Goal: Information Seeking & Learning: Check status

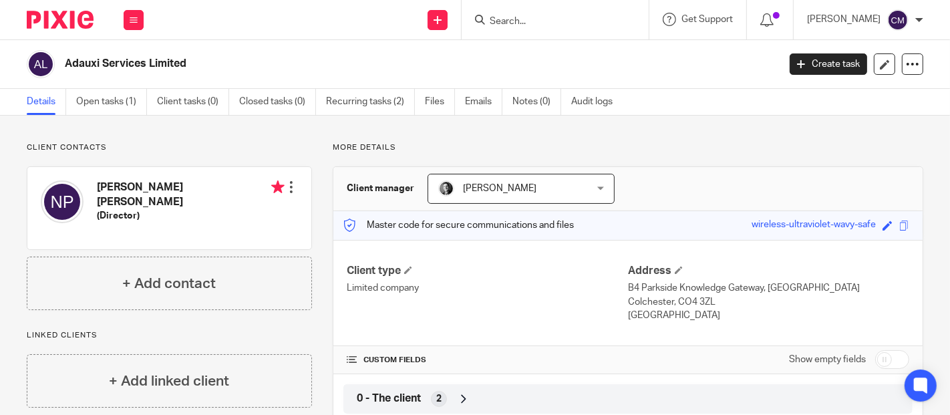
scroll to position [222, 0]
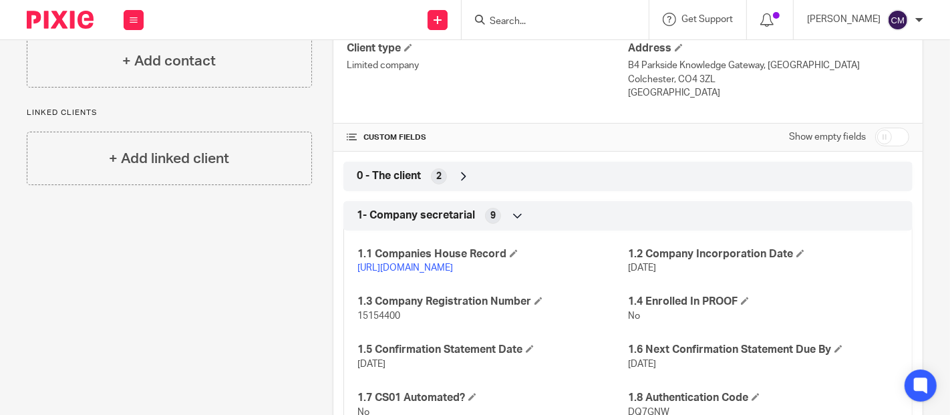
click at [559, 17] on input "Search" at bounding box center [548, 22] width 120 height 12
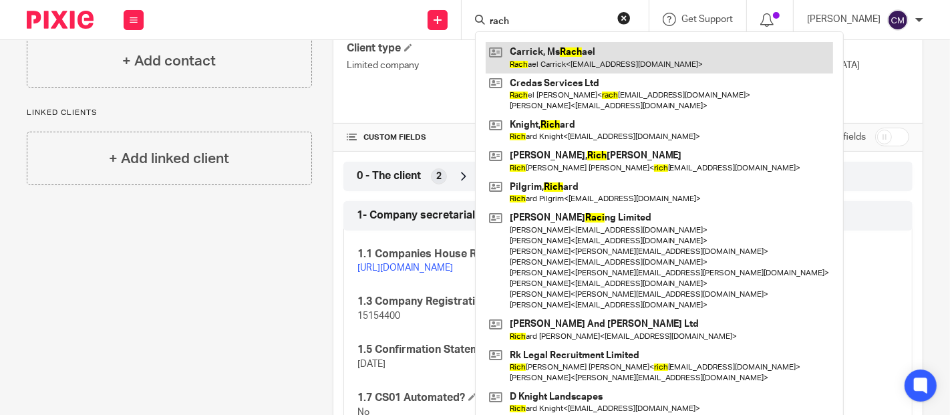
type input "rach"
click at [526, 51] on link at bounding box center [658, 57] width 347 height 31
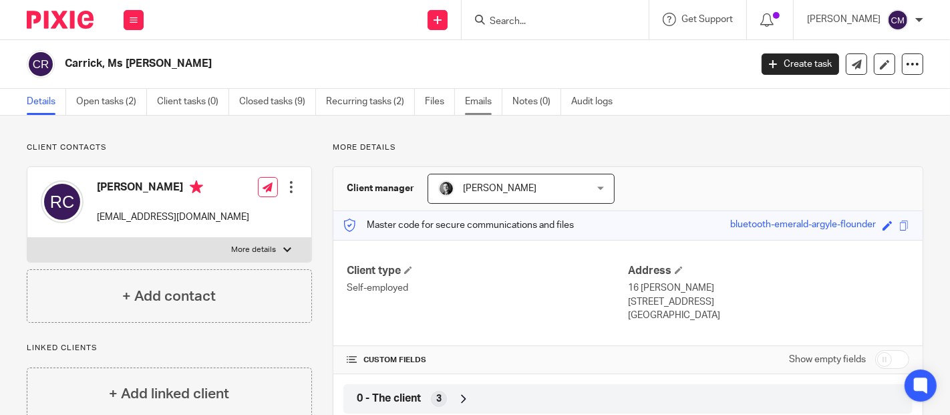
click at [489, 106] on link "Emails" at bounding box center [483, 102] width 37 height 26
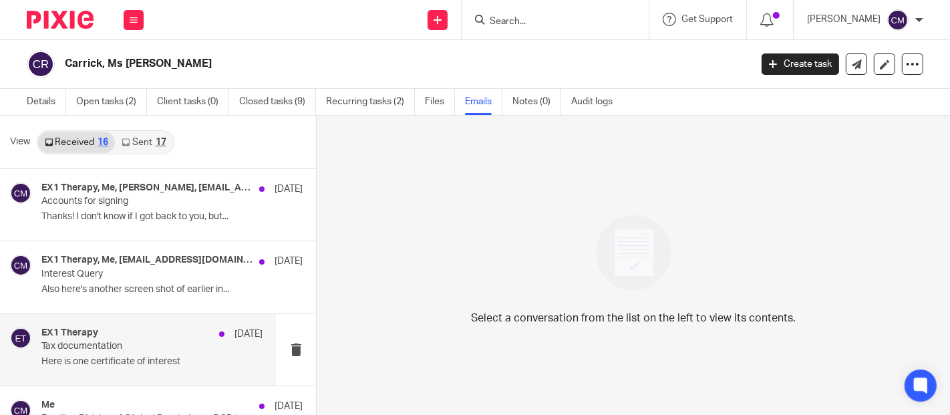
click at [112, 341] on p "Tax documentation" at bounding box center [129, 346] width 177 height 11
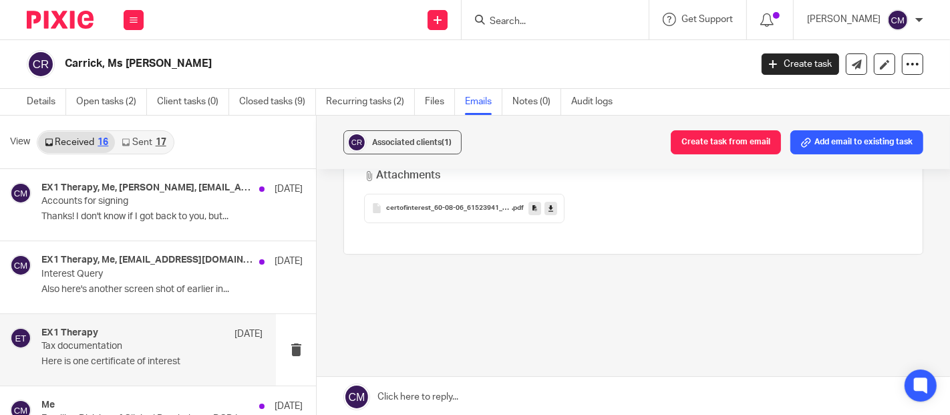
scroll to position [74, 0]
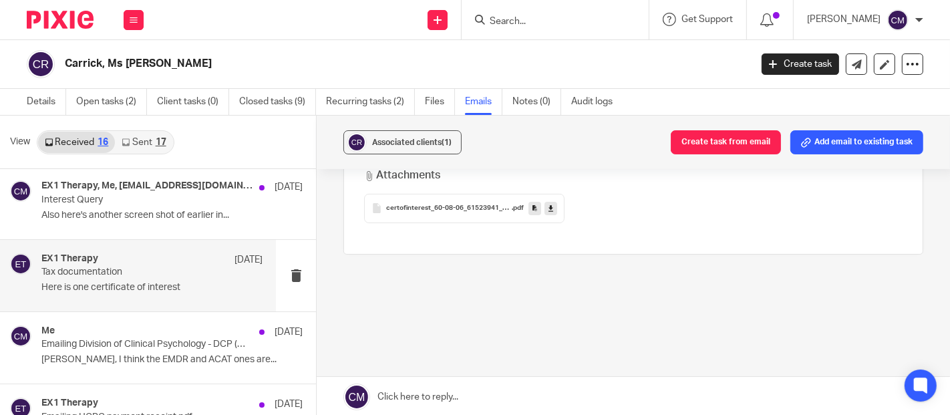
click at [128, 333] on div "Me 25 Oct" at bounding box center [171, 331] width 261 height 13
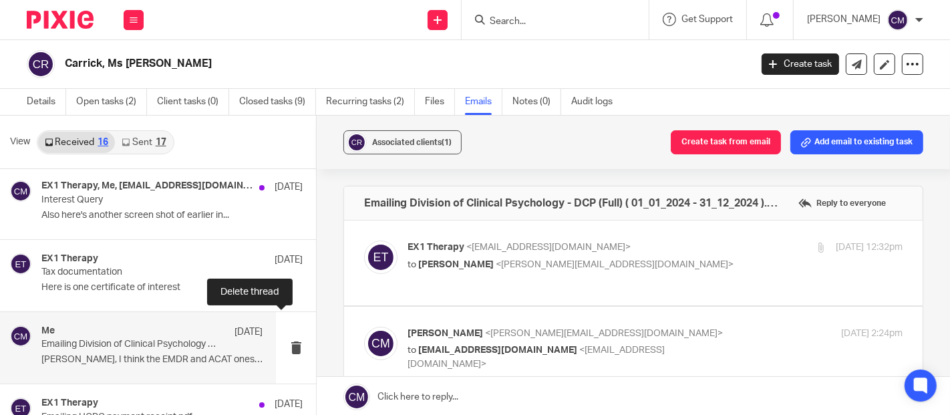
scroll to position [0, 0]
click at [630, 271] on div "EX1 Therapy <ex1.therapy@gmail.com> to Charmaine Meek <charmaine@adauxi.com> 25…" at bounding box center [654, 256] width 495 height 33
checkbox input "true"
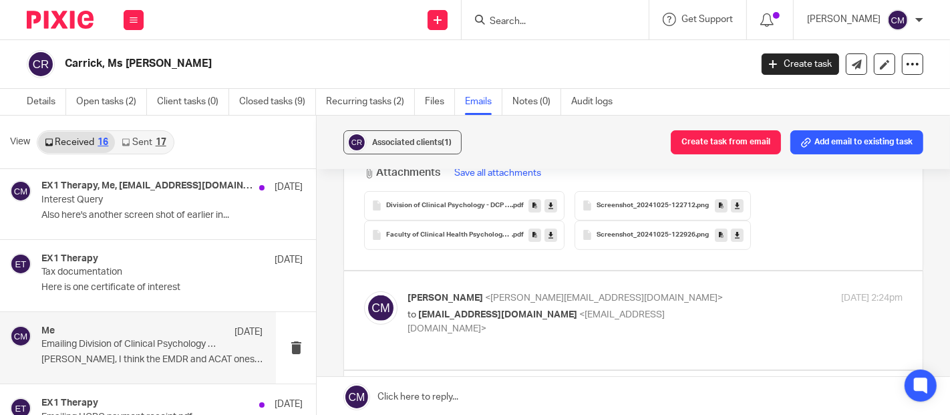
scroll to position [519, 0]
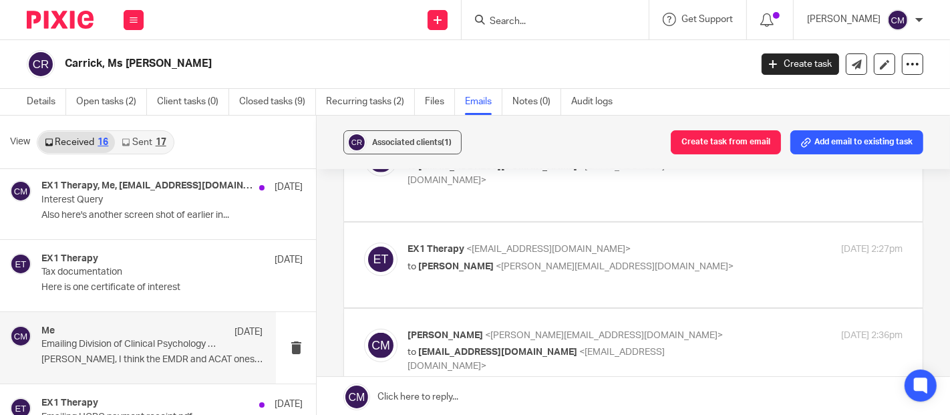
click at [682, 242] on p "EX1 Therapy <ex1.therapy@gmail.com>" at bounding box center [572, 249] width 330 height 14
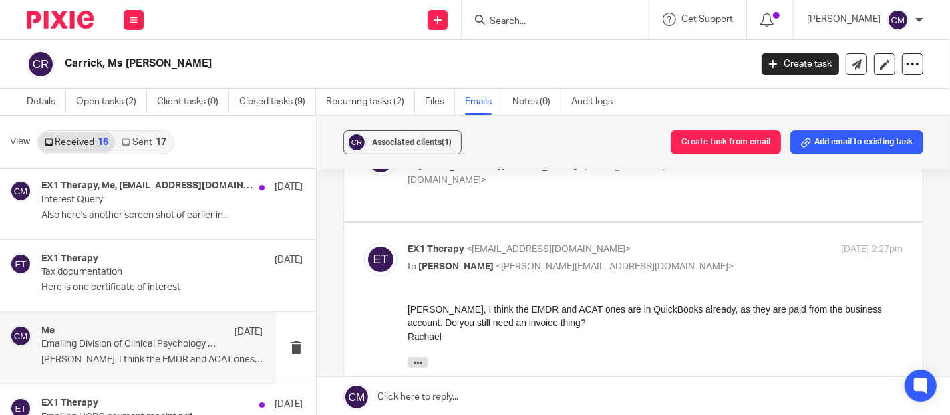
scroll to position [0, 0]
click at [682, 242] on p "EX1 Therapy <ex1.therapy@gmail.com>" at bounding box center [572, 249] width 330 height 14
checkbox input "false"
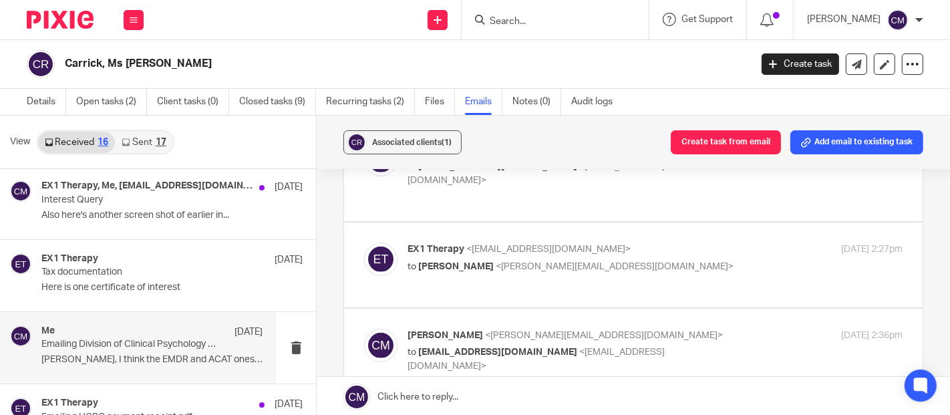
click at [364, 328] on input "checkbox" at bounding box center [363, 328] width 1 height 1
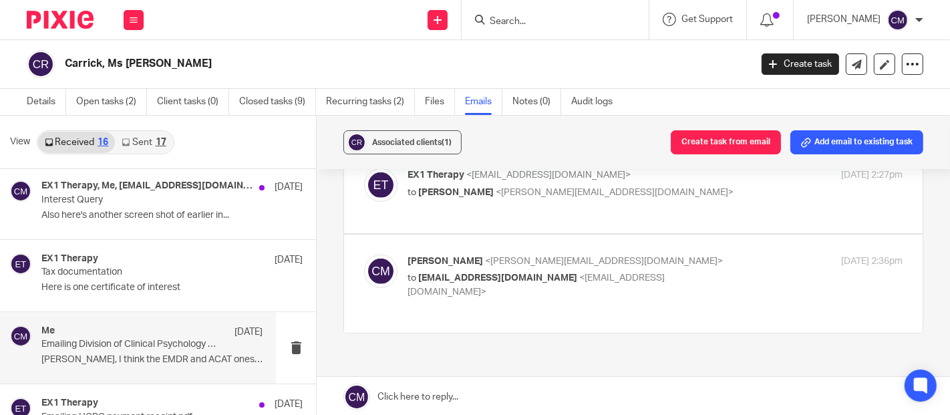
scroll to position [654, 0]
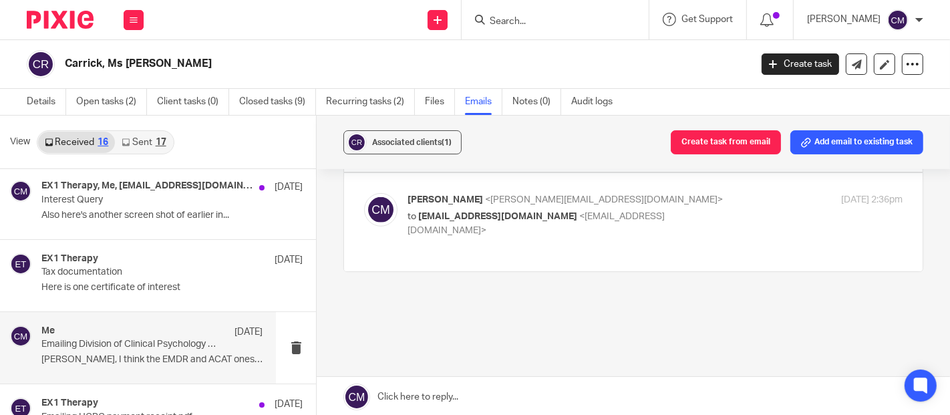
click at [660, 218] on div "Charmaine Meek <charmaine@adauxi.com> to ex1.therapy@gmail.com <ex1.therapy@gma…" at bounding box center [633, 222] width 538 height 58
click at [672, 193] on p "Charmaine Meek <charmaine@adauxi.com>" at bounding box center [572, 200] width 330 height 14
checkbox input "true"
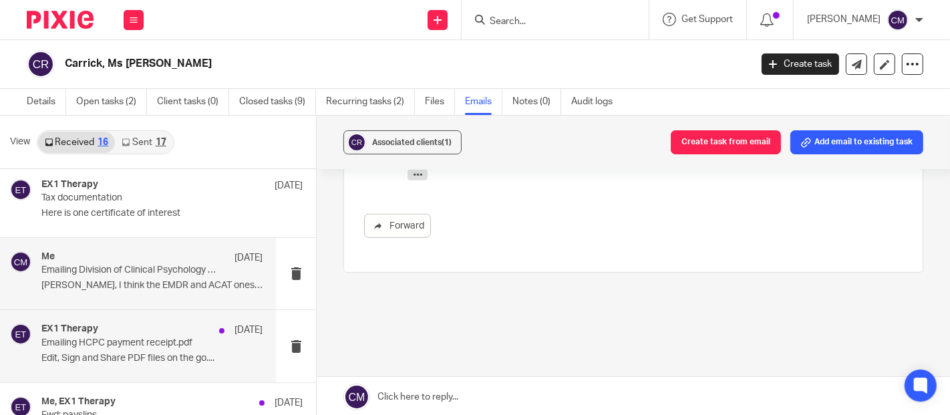
scroll to position [222, 0]
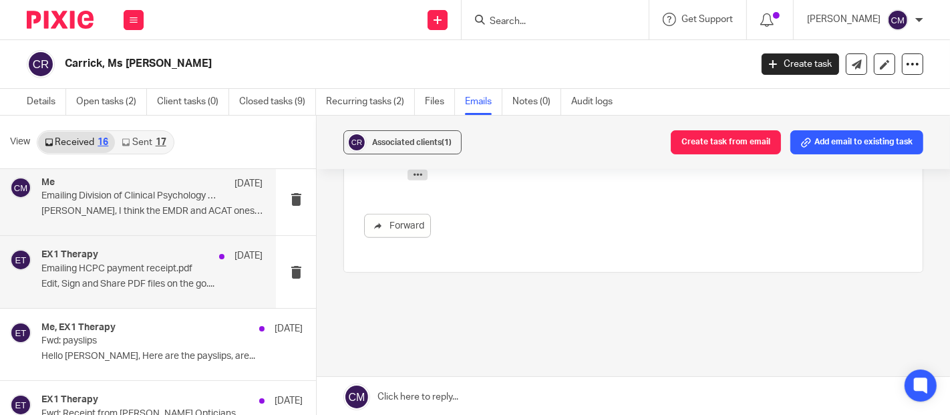
click at [146, 276] on div "EX1 Therapy 25 Oct Emailing HCPC payment receipt.pdf Edit, Sign and Share PDF f…" at bounding box center [151, 271] width 221 height 45
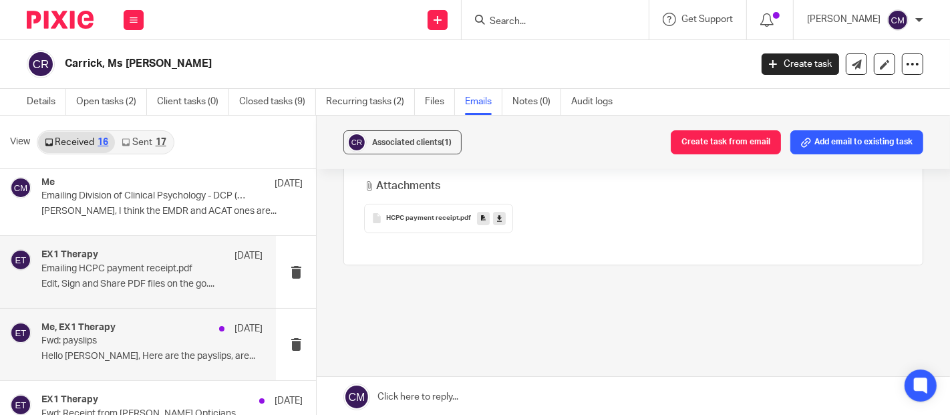
click at [78, 345] on p "Fwd: payslips" at bounding box center [129, 340] width 177 height 11
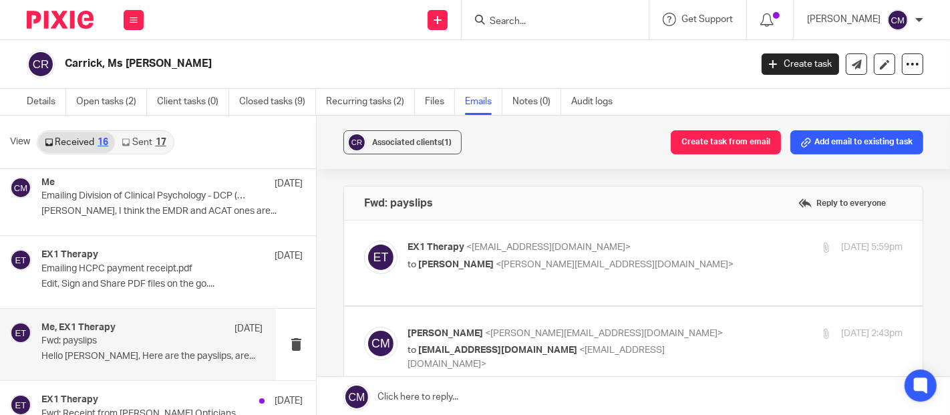
scroll to position [0, 0]
click at [642, 255] on div "EX1 Therapy <ex1.therapy@gmail.com> to Charmaine Meek <charmaine@adauxi.com>" at bounding box center [572, 255] width 330 height 31
checkbox input "true"
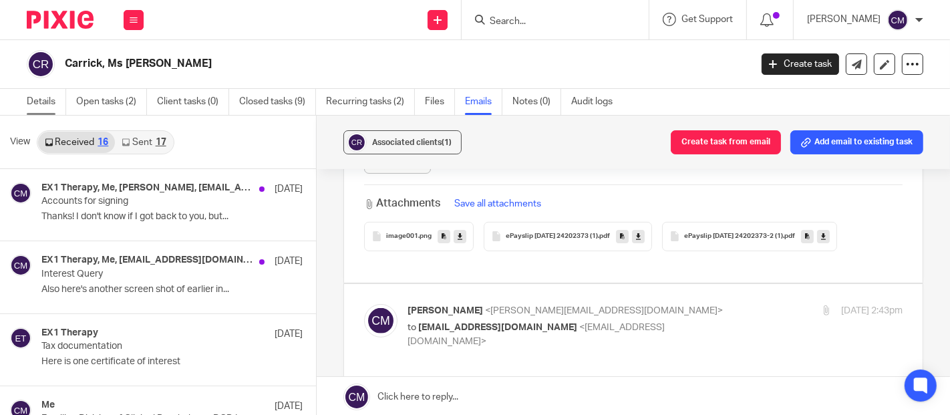
click at [41, 106] on link "Details" at bounding box center [46, 102] width 39 height 26
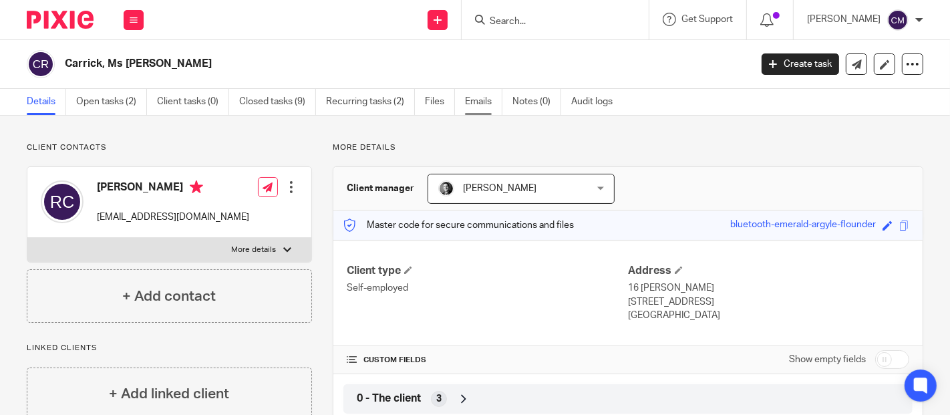
click at [469, 108] on link "Emails" at bounding box center [483, 102] width 37 height 26
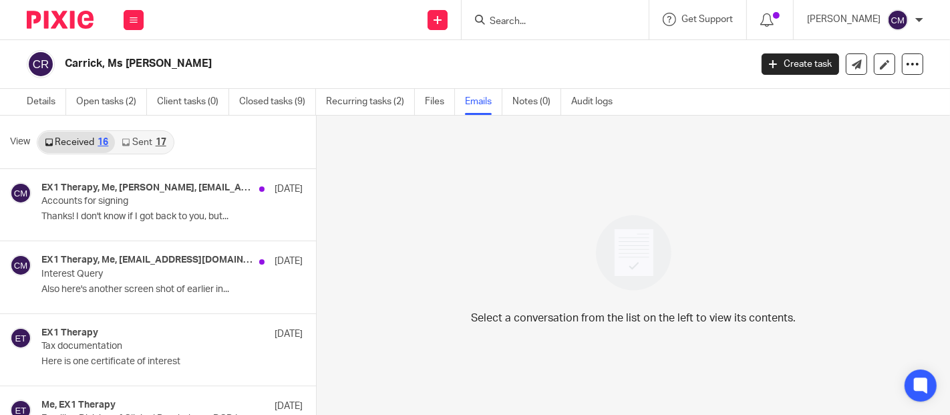
click at [128, 140] on icon at bounding box center [126, 142] width 8 height 8
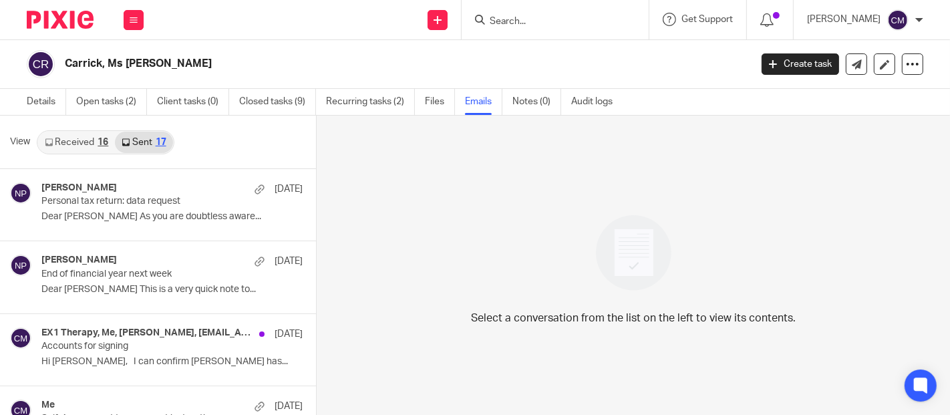
scroll to position [1, 0]
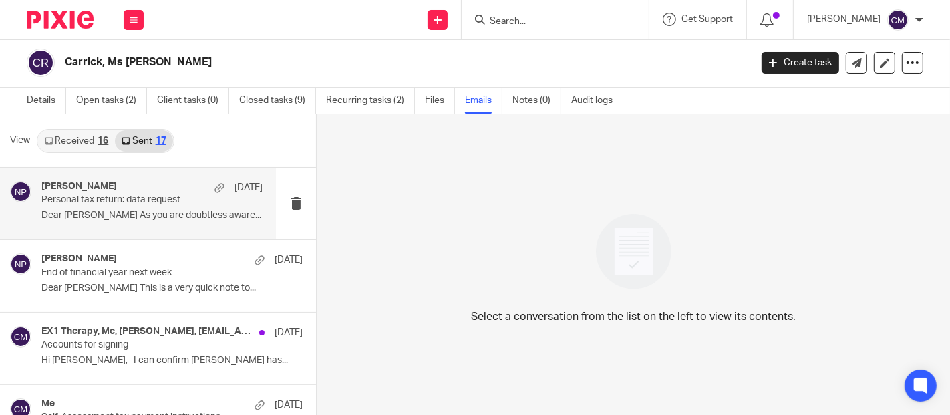
click at [128, 216] on p "Dear Rachael As you are doubtless aware..." at bounding box center [151, 215] width 221 height 11
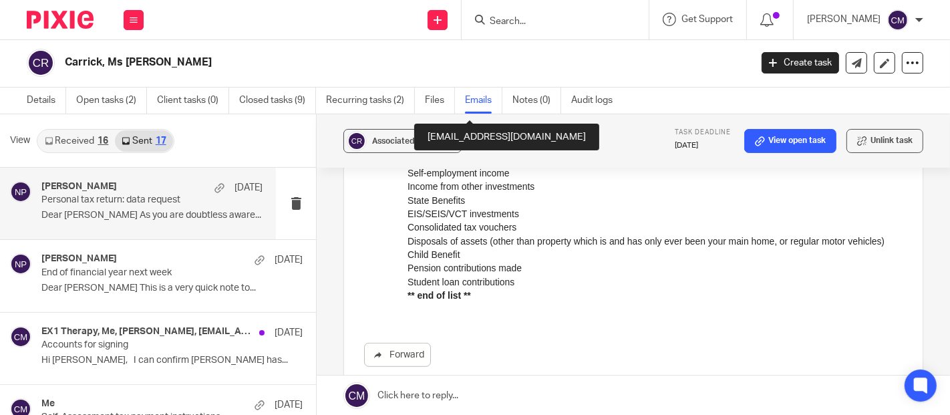
scroll to position [737, 0]
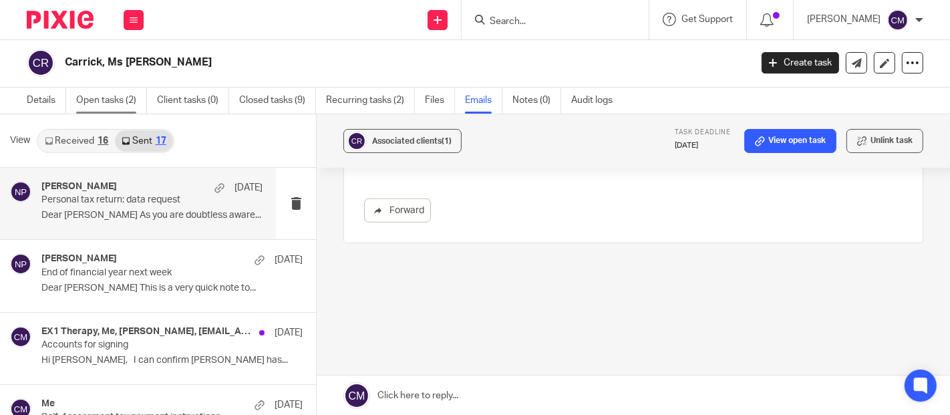
click at [118, 99] on link "Open tasks (2)" at bounding box center [111, 100] width 71 height 26
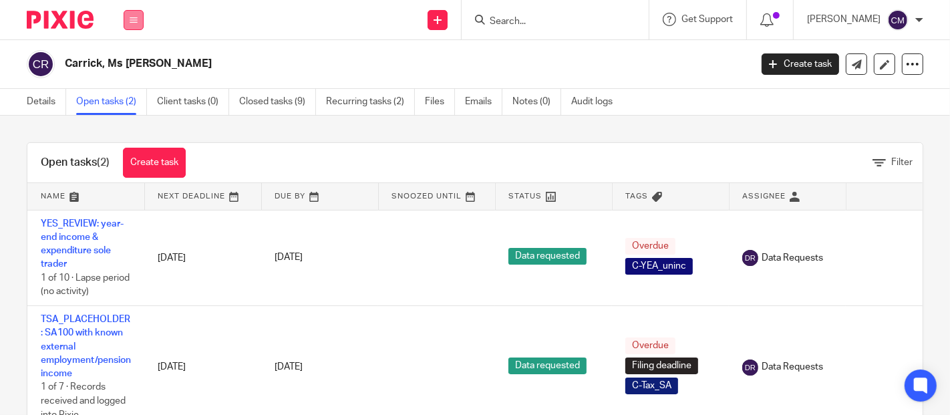
click at [137, 26] on button at bounding box center [134, 20] width 20 height 20
click at [85, 108] on link "Open tasks (2)" at bounding box center [111, 102] width 71 height 26
click at [764, 26] on div at bounding box center [769, 19] width 19 height 15
